Goal: Task Accomplishment & Management: Manage account settings

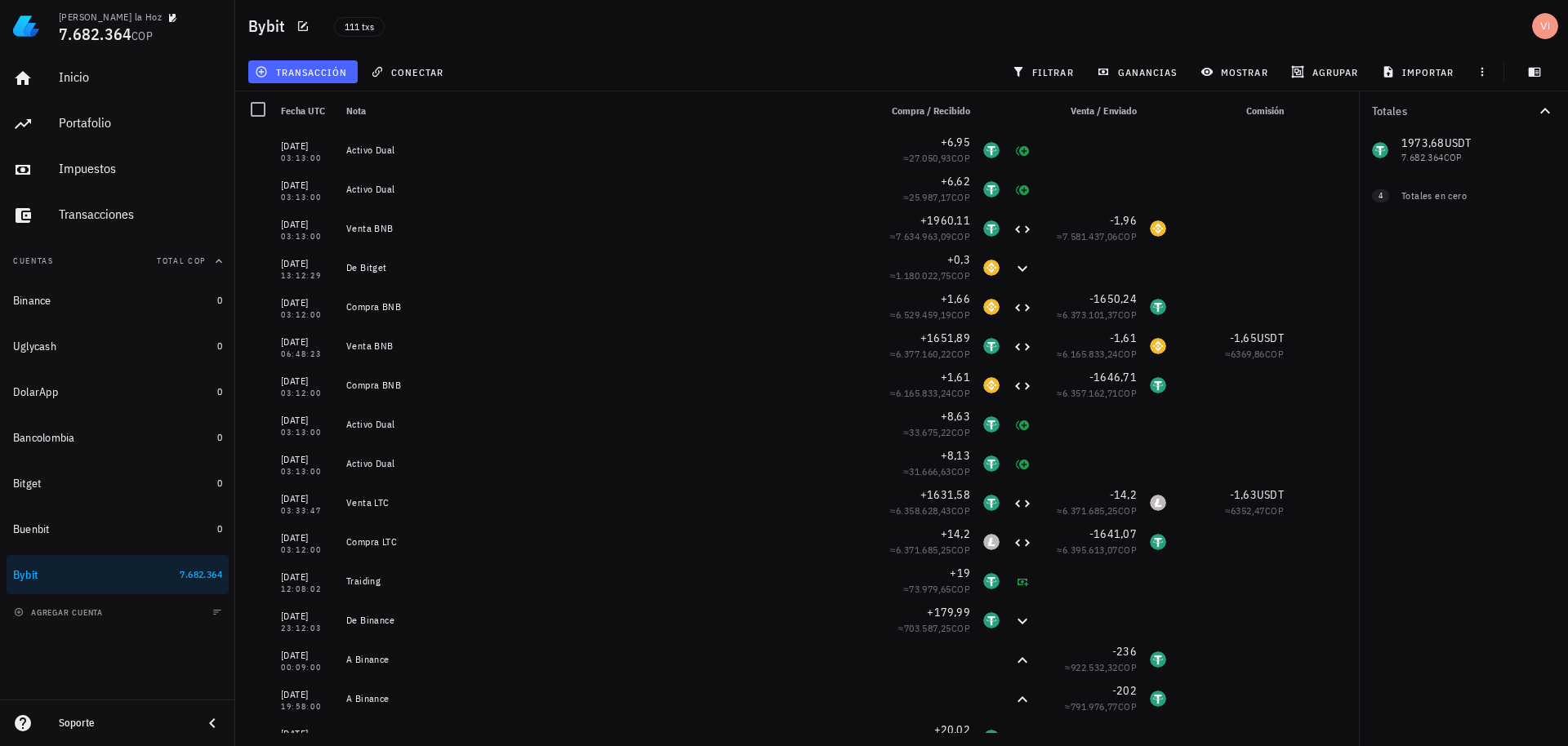
click at [273, 70] on span "transacción" at bounding box center [302, 72] width 89 height 13
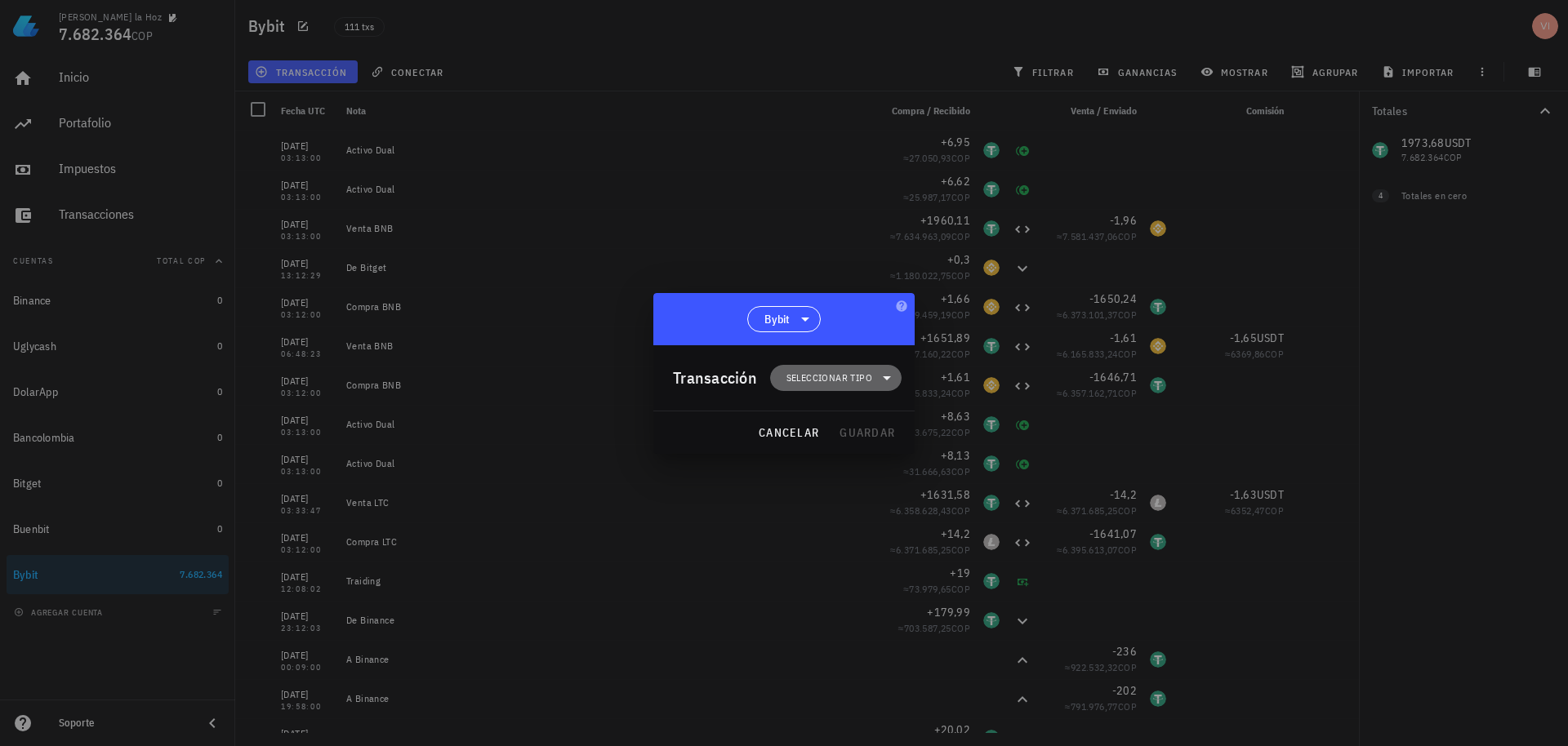
click at [836, 385] on span "Seleccionar tipo" at bounding box center [829, 378] width 86 height 17
click at [855, 447] on div "Ingreso" at bounding box center [844, 450] width 64 height 13
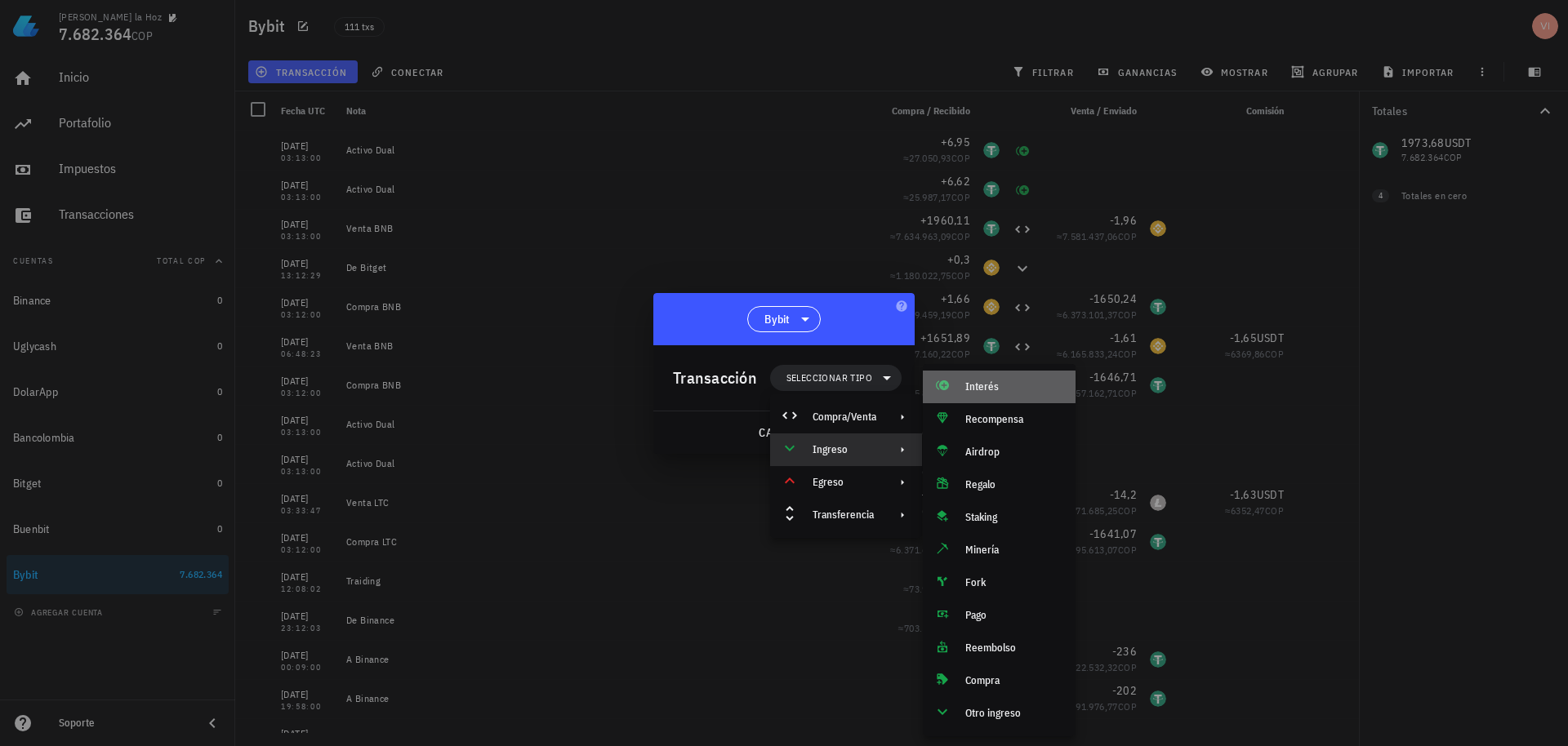
click at [989, 393] on div "Interés" at bounding box center [1013, 388] width 97 height 13
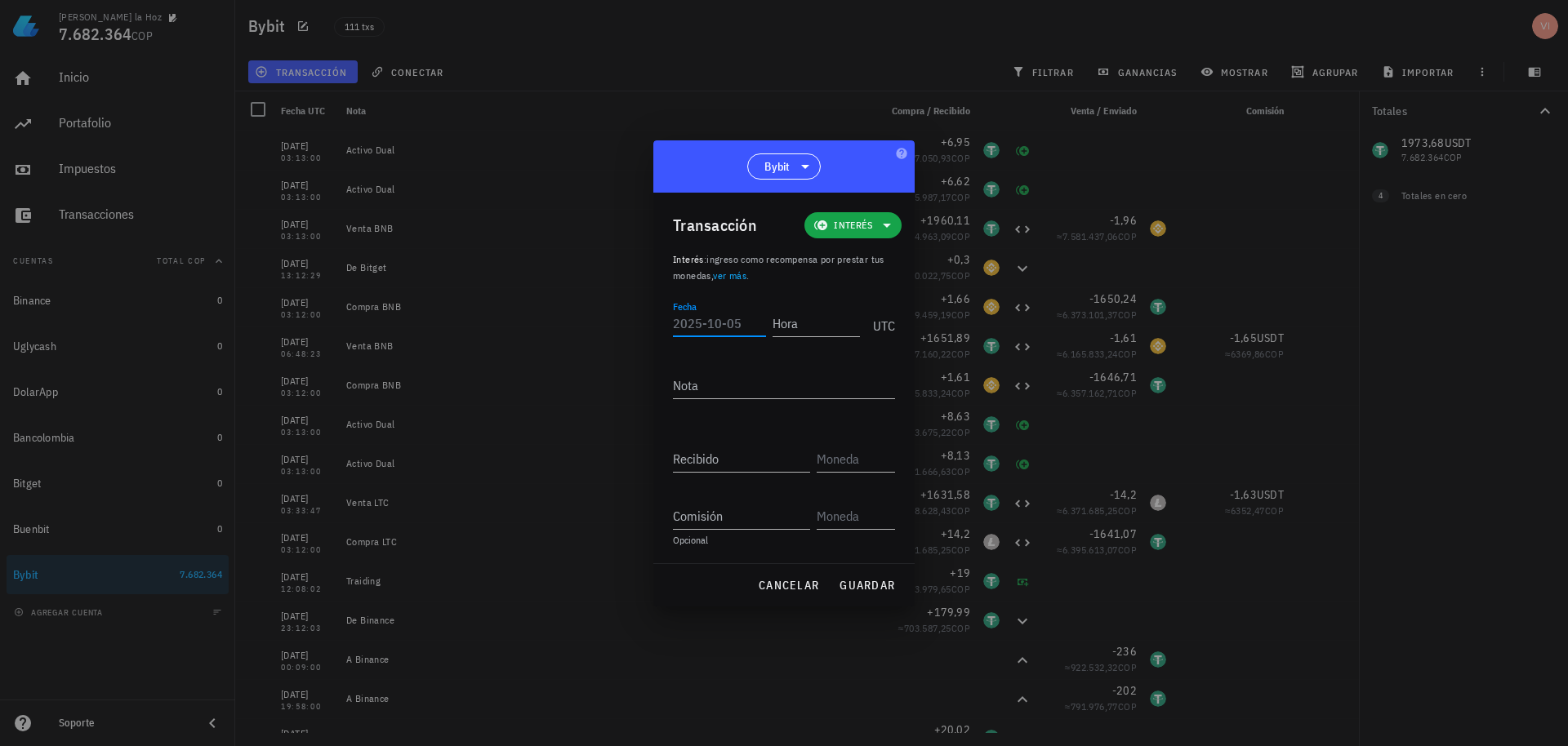
click at [699, 332] on input "Fecha" at bounding box center [720, 323] width 93 height 26
type input "[DATE]"
type input "03:13:00"
type textarea "Activo Dual"
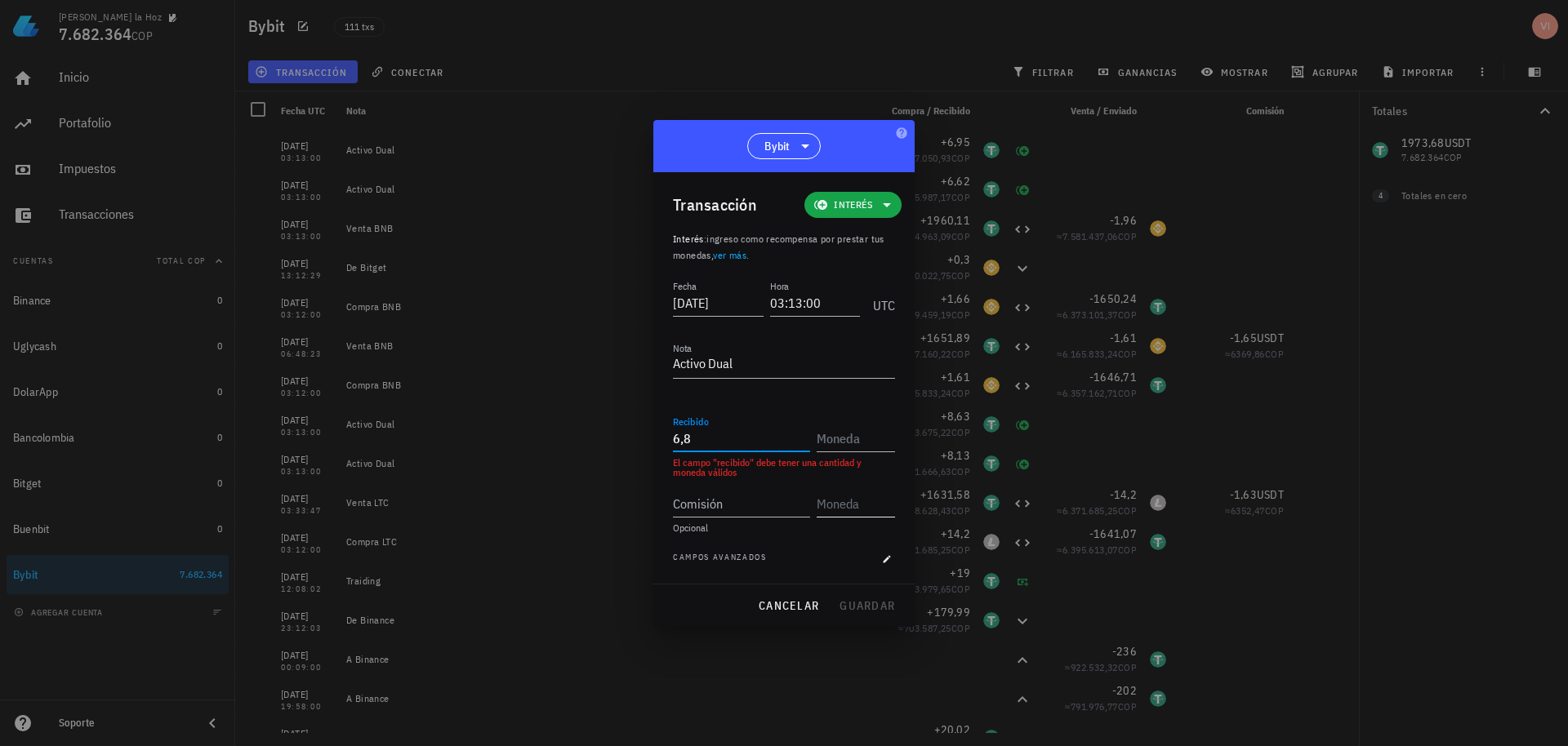
type input "6,8"
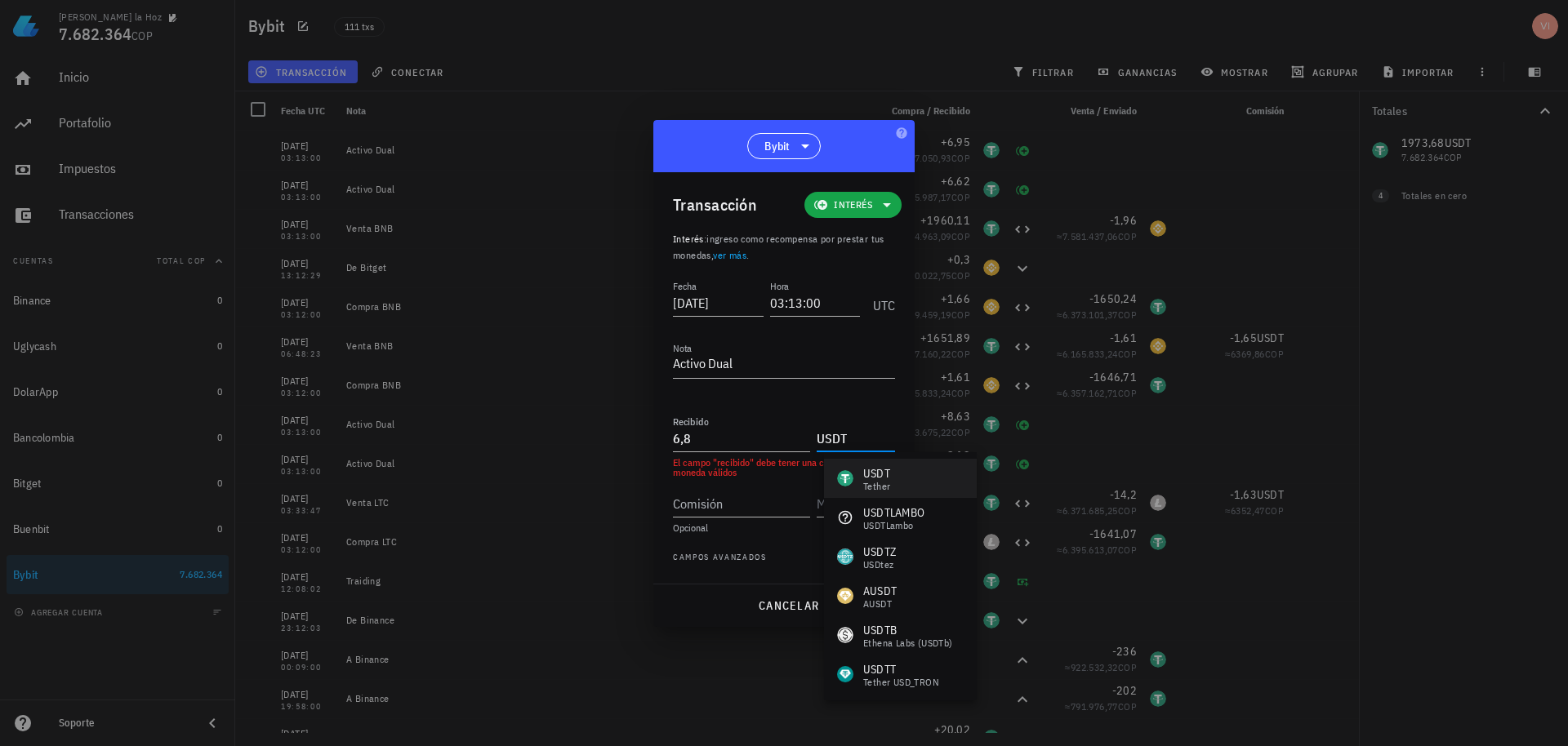
click at [889, 477] on div "USDT" at bounding box center [877, 474] width 27 height 17
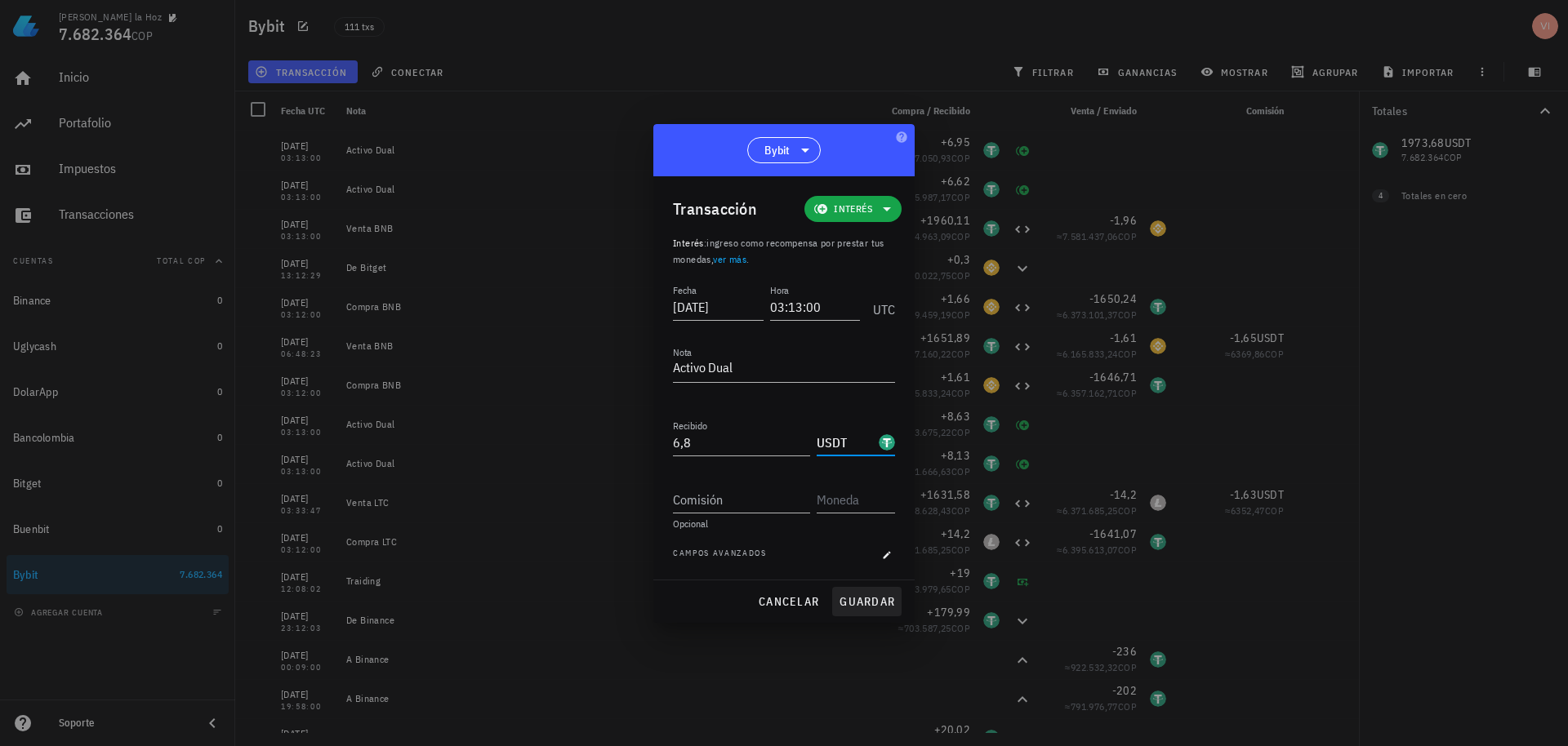
type input "USDT"
click at [879, 608] on span "guardar" at bounding box center [867, 602] width 57 height 15
